Goal: Task Accomplishment & Management: Use online tool/utility

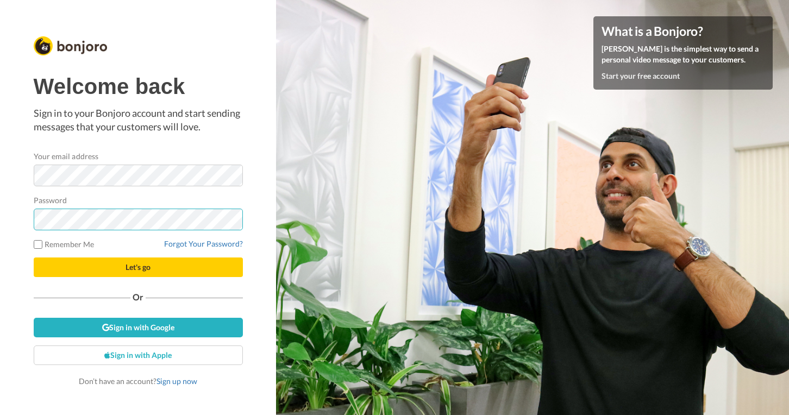
click at [138, 267] on button "Let's go" at bounding box center [138, 268] width 209 height 20
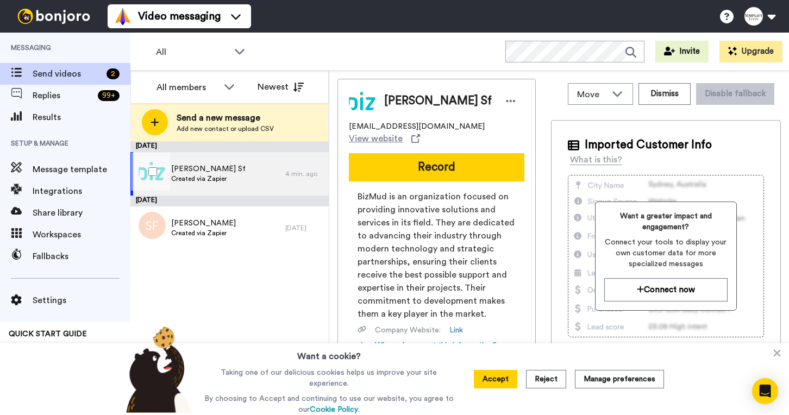
click at [212, 188] on div "[PERSON_NAME] Created via Zapier" at bounding box center [207, 173] width 155 height 43
click at [648, 97] on button "Dismiss" at bounding box center [665, 94] width 52 height 22
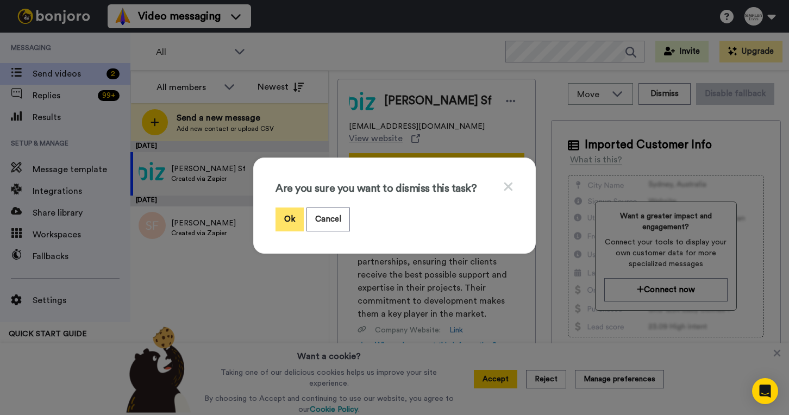
click at [279, 217] on button "Ok" at bounding box center [290, 219] width 28 height 23
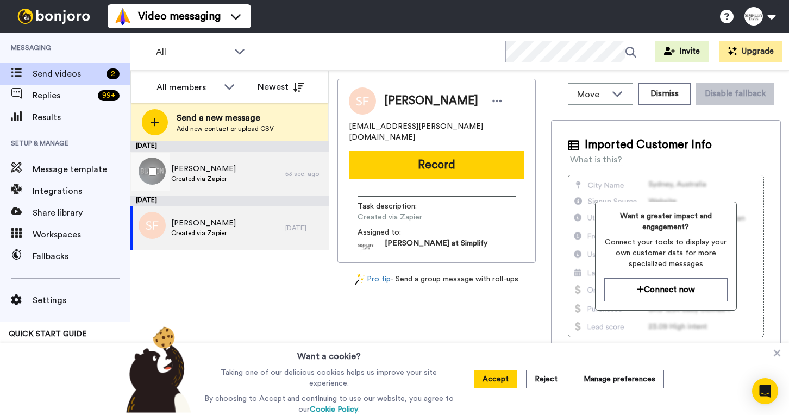
click at [219, 174] on span "Created via Zapier" at bounding box center [203, 178] width 65 height 9
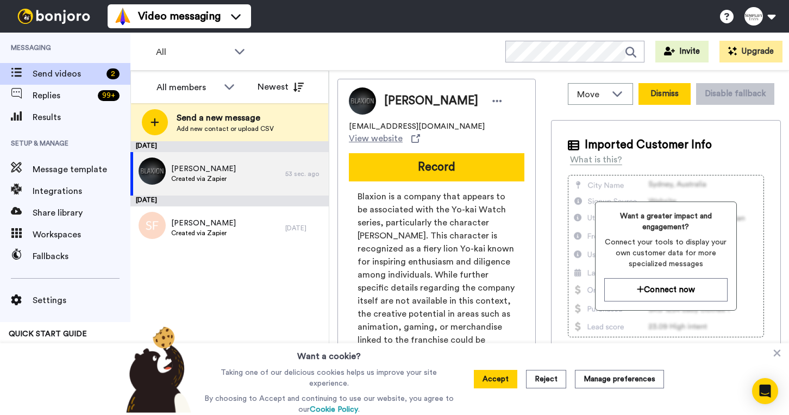
click at [652, 92] on button "Dismiss" at bounding box center [665, 94] width 52 height 22
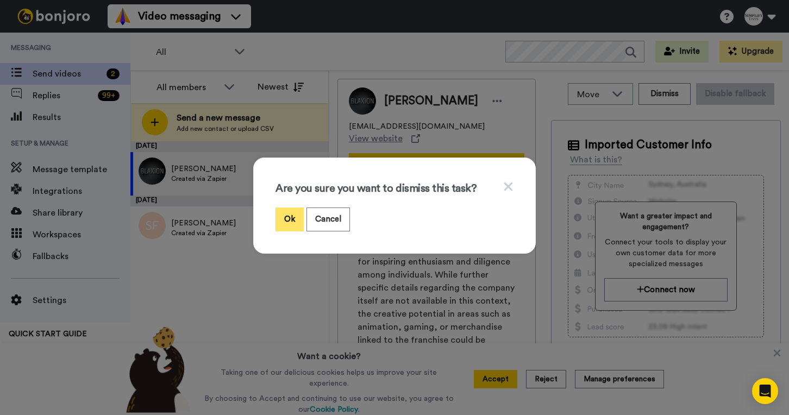
click at [288, 221] on button "Ok" at bounding box center [290, 219] width 28 height 23
